Goal: Transaction & Acquisition: Purchase product/service

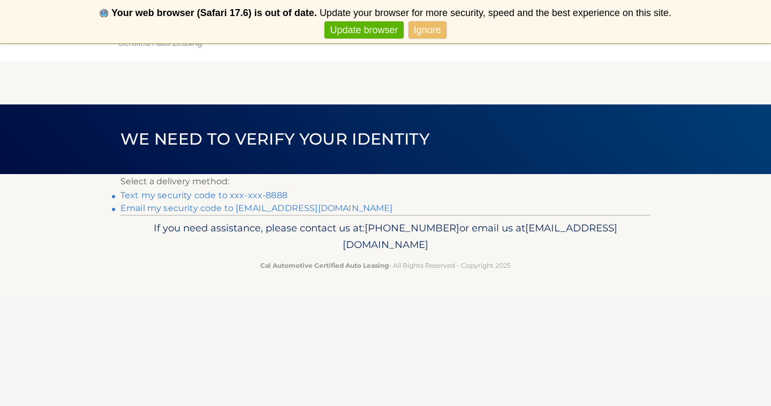
click at [277, 194] on link "Text my security code to xxx-xxx-8888" at bounding box center [203, 195] width 167 height 10
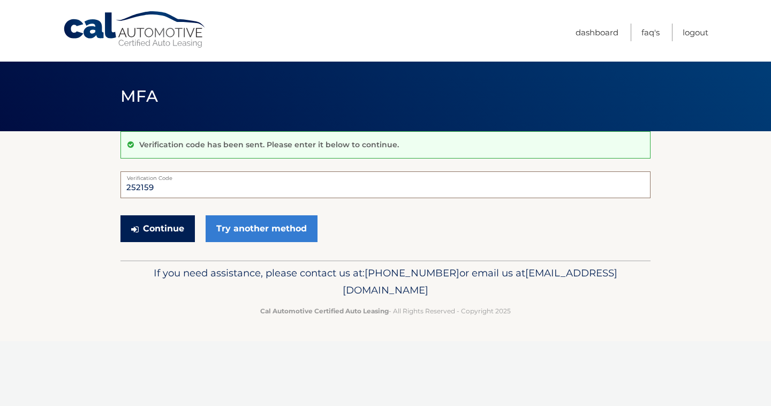
type input "252159"
click at [162, 230] on button "Continue" at bounding box center [157, 228] width 74 height 27
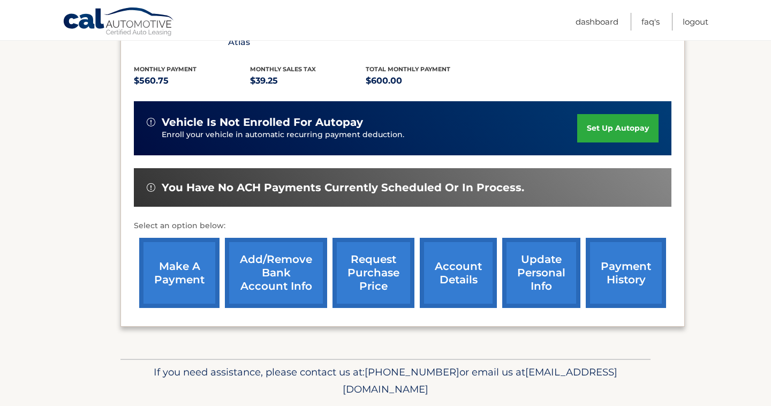
scroll to position [224, 0]
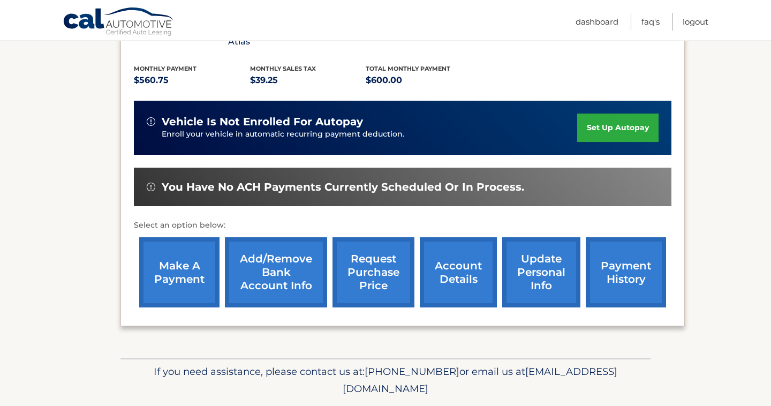
click at [148, 264] on link "make a payment" at bounding box center [179, 272] width 80 height 70
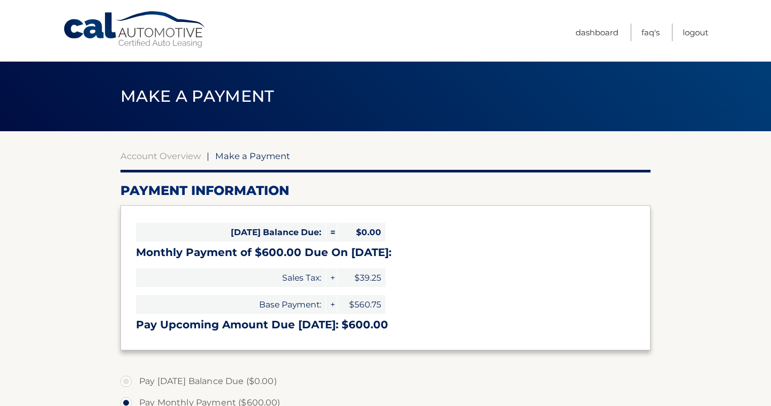
select select "Zjk4M2ZjZmUtMzlmNS00OWEzLWE3MGEtY2ZlZWQyNTZlZmM2"
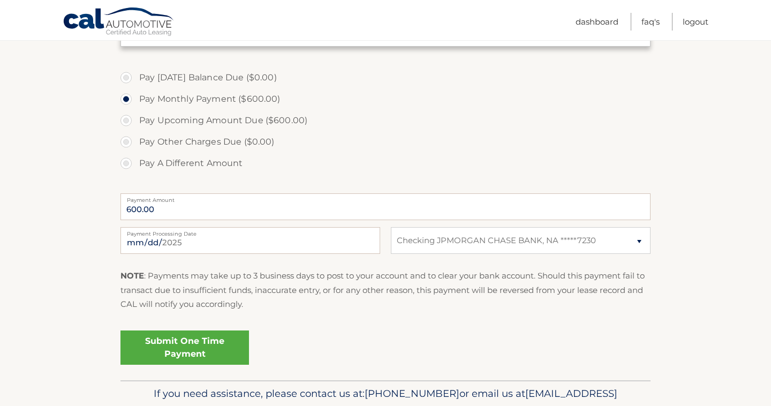
scroll to position [309, 0]
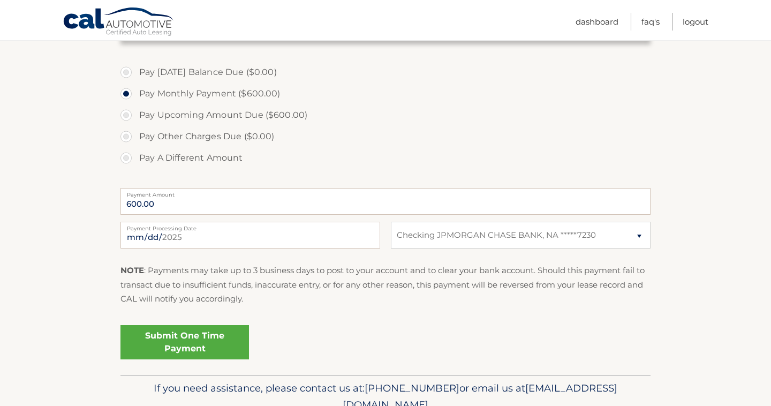
click at [186, 336] on link "Submit One Time Payment" at bounding box center [184, 342] width 128 height 34
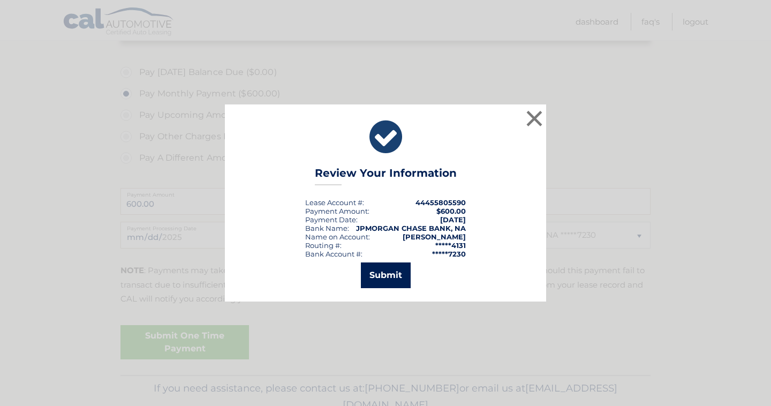
click at [375, 277] on button "Submit" at bounding box center [386, 275] width 50 height 26
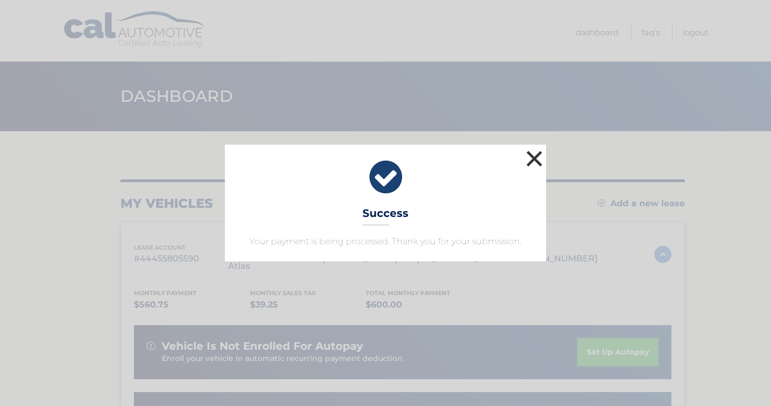
click at [535, 153] on button "×" at bounding box center [533, 158] width 21 height 21
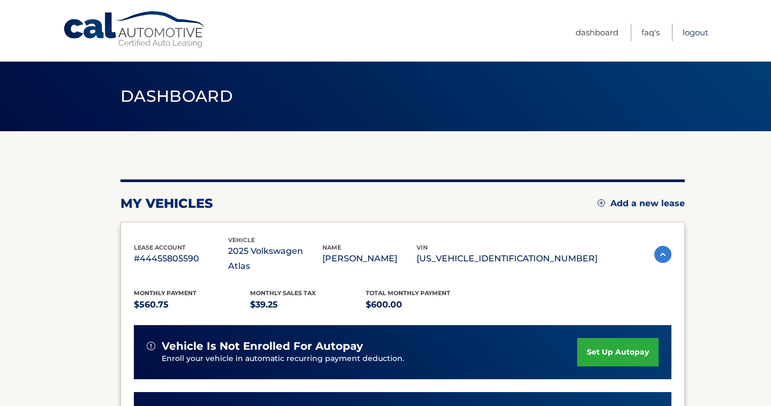
click at [701, 33] on link "Logout" at bounding box center [695, 33] width 26 height 18
